Goal: Transaction & Acquisition: Purchase product/service

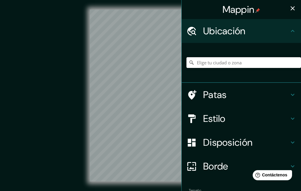
click at [199, 65] on input "Elige tu ciudad o zona" at bounding box center [244, 62] width 115 height 11
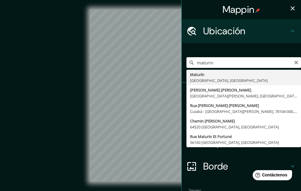
type input "Maturín, [GEOGRAPHIC_DATA], [GEOGRAPHIC_DATA]"
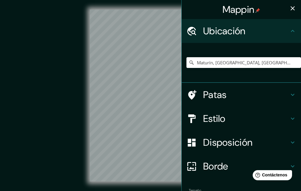
click at [289, 7] on icon "button" at bounding box center [292, 8] width 7 height 7
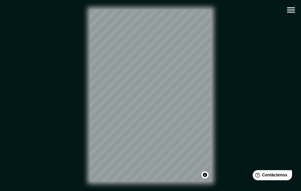
click at [295, 10] on icon "button" at bounding box center [291, 10] width 10 height 10
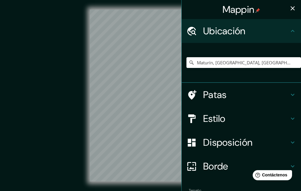
click at [213, 114] on font "Estilo" at bounding box center [214, 119] width 22 height 13
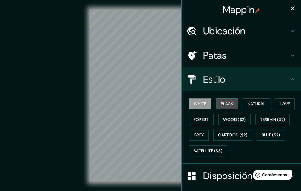
click at [216, 105] on button "Black" at bounding box center [227, 103] width 22 height 11
click at [191, 101] on button "White" at bounding box center [200, 103] width 22 height 11
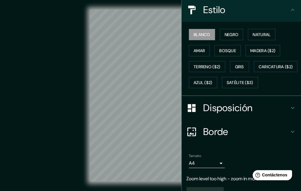
scroll to position [100, 0]
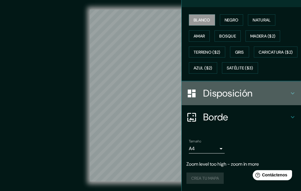
click at [203, 97] on font "Disposición" at bounding box center [227, 93] width 49 height 13
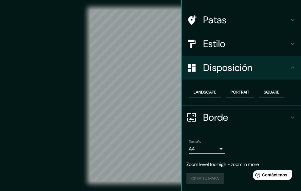
scroll to position [36, 0]
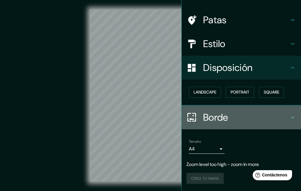
click at [230, 116] on h4 "Borde" at bounding box center [246, 118] width 86 height 12
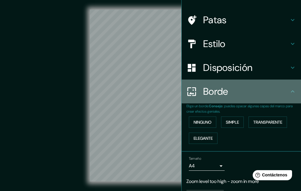
click at [222, 97] on font "Borde" at bounding box center [215, 91] width 25 height 13
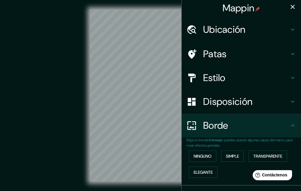
scroll to position [0, 0]
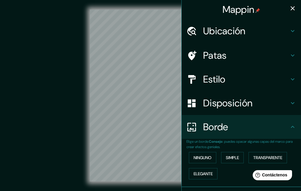
click at [223, 80] on h4 "Estilo" at bounding box center [246, 79] width 86 height 12
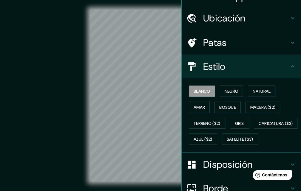
scroll to position [30, 0]
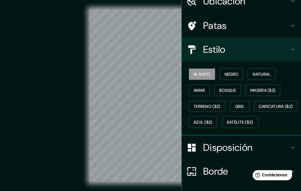
click at [241, 2] on font "Ubicación" at bounding box center [224, 1] width 42 height 13
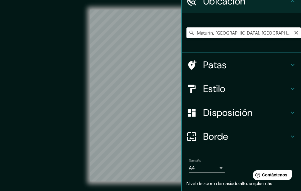
click at [269, 31] on input "Maturín, [GEOGRAPHIC_DATA], [GEOGRAPHIC_DATA]" at bounding box center [244, 32] width 115 height 11
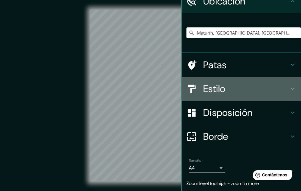
click at [198, 87] on div at bounding box center [195, 89] width 17 height 10
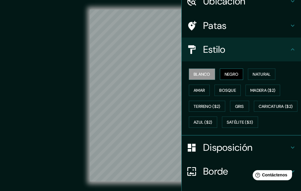
click at [229, 75] on font "Negro" at bounding box center [232, 74] width 14 height 5
click at [201, 74] on font "Blanco" at bounding box center [202, 74] width 17 height 5
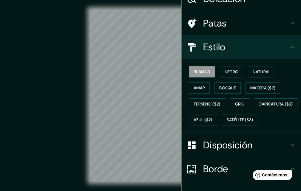
scroll to position [3, 0]
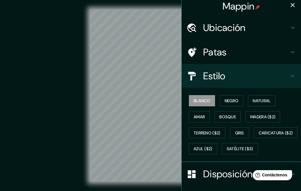
click at [249, 21] on div "Ubicación" at bounding box center [241, 28] width 119 height 24
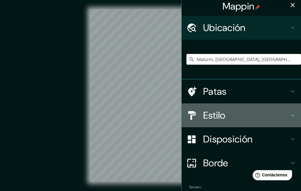
click at [216, 118] on font "Estilo" at bounding box center [214, 115] width 22 height 13
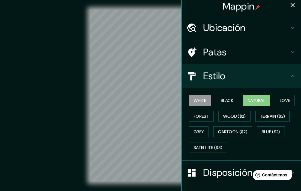
click at [249, 101] on button "Natural" at bounding box center [256, 100] width 27 height 11
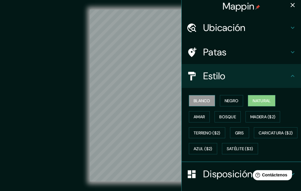
click at [194, 101] on font "Blanco" at bounding box center [202, 100] width 17 height 5
click at [220, 101] on button "Negro" at bounding box center [232, 100] width 24 height 11
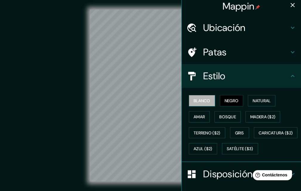
click at [204, 101] on font "Blanco" at bounding box center [202, 100] width 17 height 5
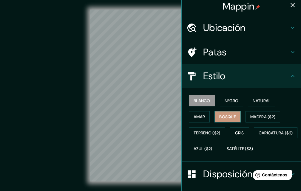
click at [227, 115] on font "Bosque" at bounding box center [227, 116] width 17 height 5
click at [230, 131] on button "Gris" at bounding box center [239, 132] width 19 height 11
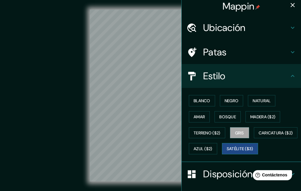
click at [227, 153] on font "Satélite ($3)" at bounding box center [240, 149] width 27 height 8
click at [199, 116] on font "Amar" at bounding box center [199, 116] width 11 height 5
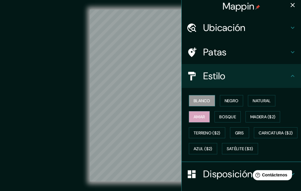
click at [194, 100] on font "Blanco" at bounding box center [202, 100] width 17 height 5
click at [289, 3] on icon "button" at bounding box center [292, 4] width 7 height 7
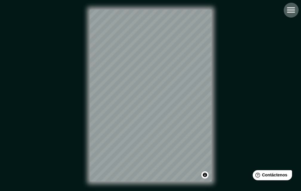
click at [289, 10] on icon "button" at bounding box center [291, 10] width 10 height 10
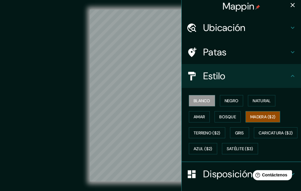
click at [258, 116] on font "Madera ($2)" at bounding box center [262, 116] width 25 height 5
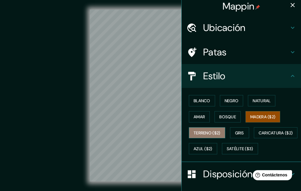
click at [208, 130] on font "Terreno ($2)" at bounding box center [207, 132] width 27 height 5
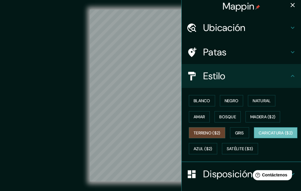
click at [254, 139] on button "Caricatura ($2)" at bounding box center [276, 132] width 44 height 11
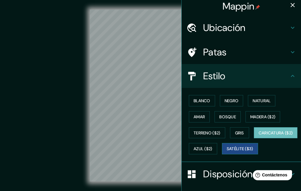
click at [227, 152] on font "Satélite ($3)" at bounding box center [240, 149] width 27 height 5
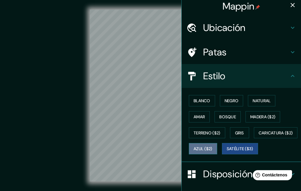
click at [212, 147] on font "Azul ($2)" at bounding box center [203, 149] width 19 height 5
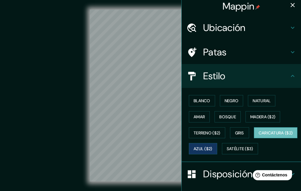
click at [254, 139] on button "Caricatura ($2)" at bounding box center [276, 132] width 44 height 11
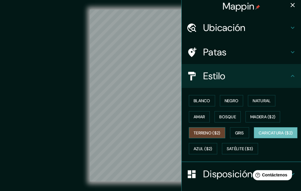
click at [207, 132] on font "Terreno ($2)" at bounding box center [207, 132] width 27 height 5
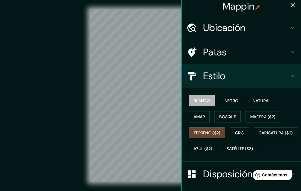
click at [201, 104] on font "Blanco" at bounding box center [202, 101] width 17 height 8
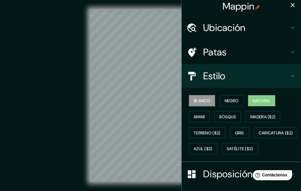
click at [255, 99] on font "Natural" at bounding box center [262, 100] width 18 height 5
click at [199, 116] on font "Amar" at bounding box center [199, 116] width 11 height 5
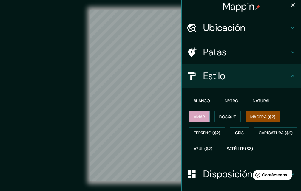
click at [252, 118] on font "Madera ($2)" at bounding box center [262, 116] width 25 height 5
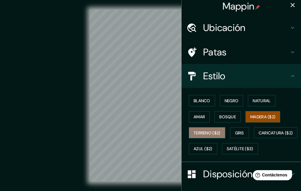
click at [206, 131] on font "Terreno ($2)" at bounding box center [207, 132] width 27 height 5
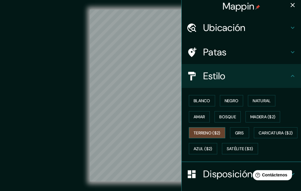
scroll to position [88, 0]
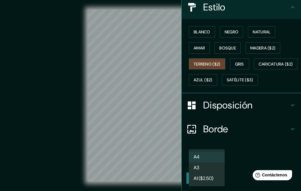
click at [207, 161] on body "Mappin Ubicación Maturín, [GEOGRAPHIC_DATA], [GEOGRAPHIC_DATA] Patas Estilo [PE…" at bounding box center [150, 95] width 301 height 191
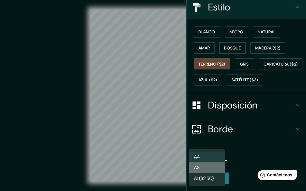
click at [205, 168] on li "A3" at bounding box center [207, 168] width 36 height 11
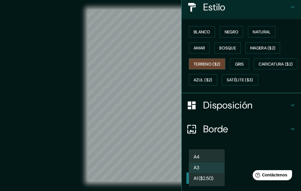
click at [203, 162] on body "Mappin Ubicación Maturín, [GEOGRAPHIC_DATA], [GEOGRAPHIC_DATA] Patas Estilo [PE…" at bounding box center [150, 95] width 301 height 191
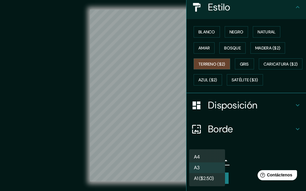
click at [202, 157] on li "A4" at bounding box center [207, 157] width 36 height 11
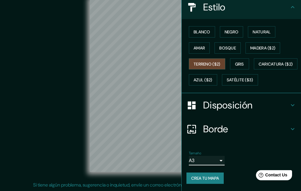
scroll to position [70, 0]
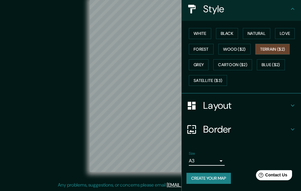
click at [215, 125] on h4 "Border" at bounding box center [246, 130] width 86 height 12
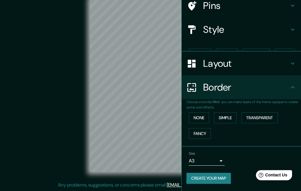
scroll to position [40, 0]
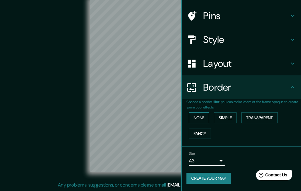
click at [195, 117] on button "None" at bounding box center [199, 118] width 20 height 11
click at [219, 117] on button "Simple" at bounding box center [225, 118] width 23 height 11
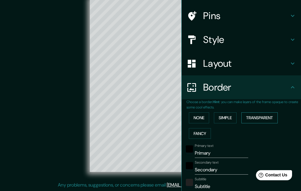
click at [256, 119] on button "Transparent" at bounding box center [259, 118] width 36 height 11
click at [200, 133] on button "Fancy" at bounding box center [200, 133] width 22 height 11
click at [190, 117] on button "None" at bounding box center [199, 118] width 20 height 11
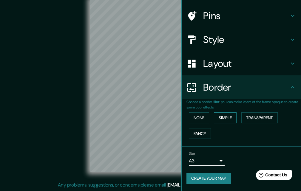
click at [217, 117] on button "Simple" at bounding box center [225, 118] width 23 height 11
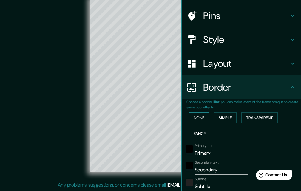
click at [198, 120] on button "None" at bounding box center [199, 118] width 20 height 11
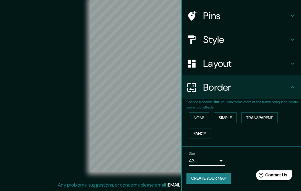
click at [210, 39] on h4 "Style" at bounding box center [246, 40] width 86 height 12
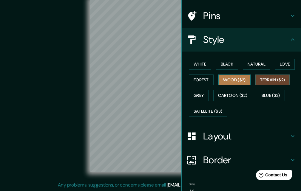
click at [231, 80] on button "Wood ($2)" at bounding box center [234, 80] width 32 height 11
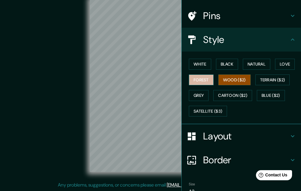
click at [190, 76] on button "Forest" at bounding box center [201, 80] width 25 height 11
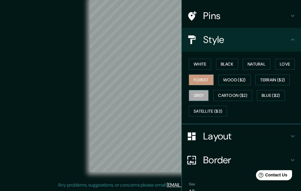
click at [199, 94] on button "Grey" at bounding box center [199, 95] width 20 height 11
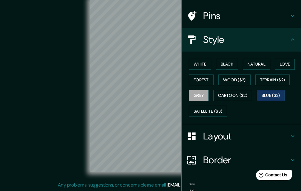
click at [260, 96] on button "Blue ($2)" at bounding box center [271, 95] width 28 height 11
click at [218, 68] on button "Black" at bounding box center [227, 64] width 22 height 11
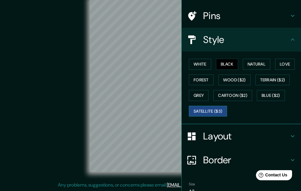
click at [210, 111] on button "Satellite ($3)" at bounding box center [208, 111] width 38 height 11
click at [196, 111] on button "Satellite ($3)" at bounding box center [208, 111] width 38 height 11
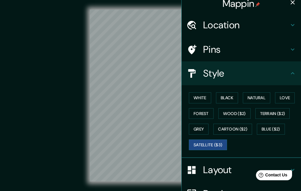
scroll to position [0, 0]
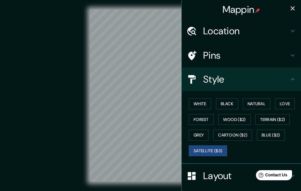
click at [291, 8] on icon "button" at bounding box center [293, 8] width 4 height 4
